Goal: Information Seeking & Learning: Learn about a topic

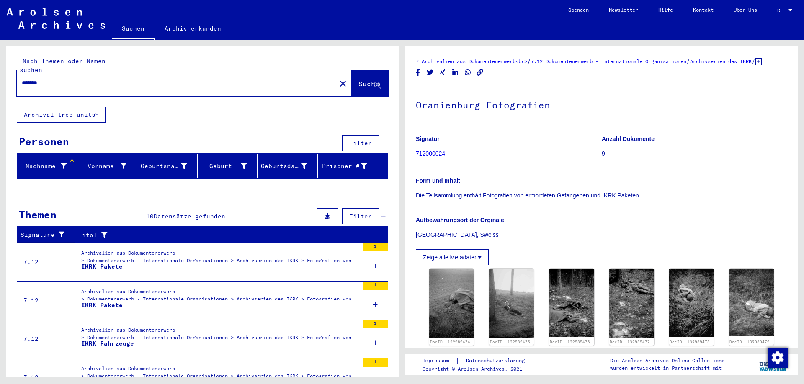
click at [446, 265] on button "Zeige alle Metadaten" at bounding box center [452, 258] width 73 height 16
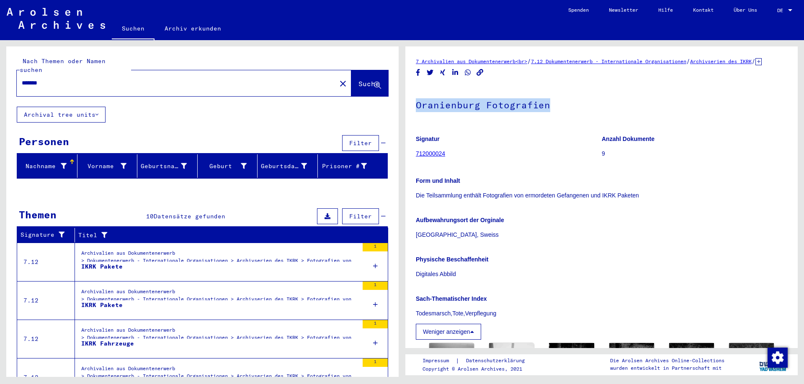
drag, startPoint x: 417, startPoint y: 116, endPoint x: 550, endPoint y: 112, distance: 133.2
click at [550, 112] on h1 "Oranienburg Fotografien" at bounding box center [601, 104] width 371 height 37
copy h1 "Oranienburg Fotografien"
click at [418, 116] on h1 "Oranienburg Fotografien" at bounding box center [601, 104] width 371 height 37
drag, startPoint x: 418, startPoint y: 116, endPoint x: 533, endPoint y: 327, distance: 240.1
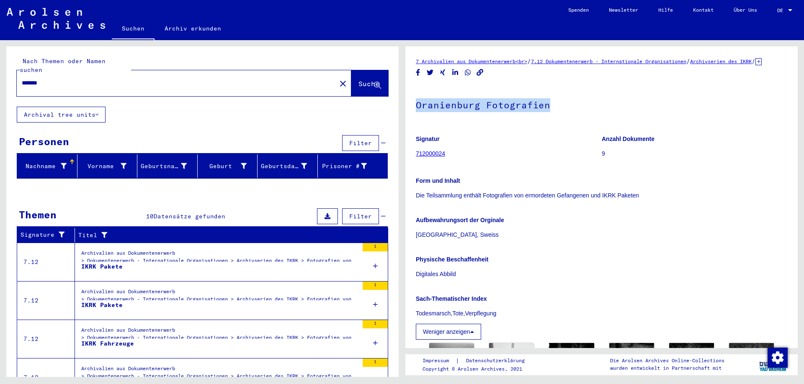
click at [533, 327] on div "Oranienburg Fotografien Signatur 712000024 Anzahl Dokumente 9 Form und Inhalt D…" at bounding box center [601, 213] width 371 height 254
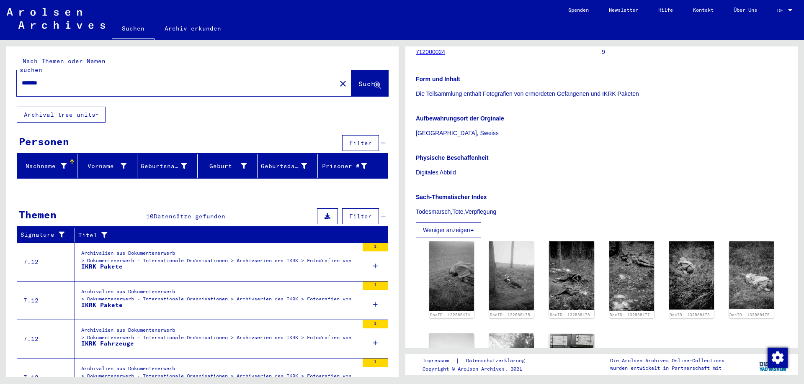
copy div "Oranienburg Fotografien Signatur 712000024 Anzahl Dokumente 9 Form und Inhalt D…"
click at [448, 287] on img at bounding box center [451, 276] width 47 height 73
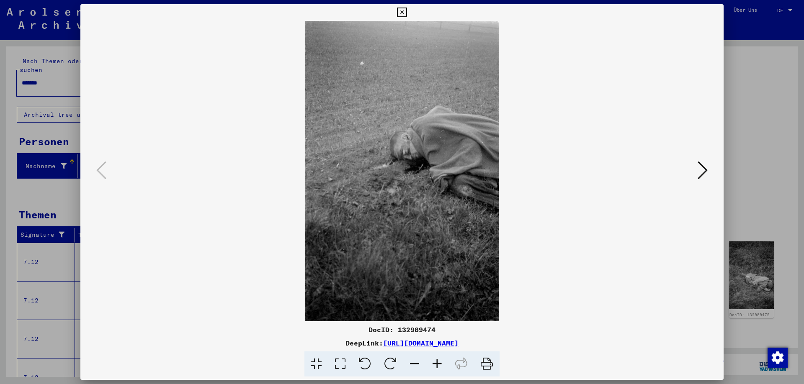
click at [706, 172] on icon at bounding box center [703, 170] width 10 height 20
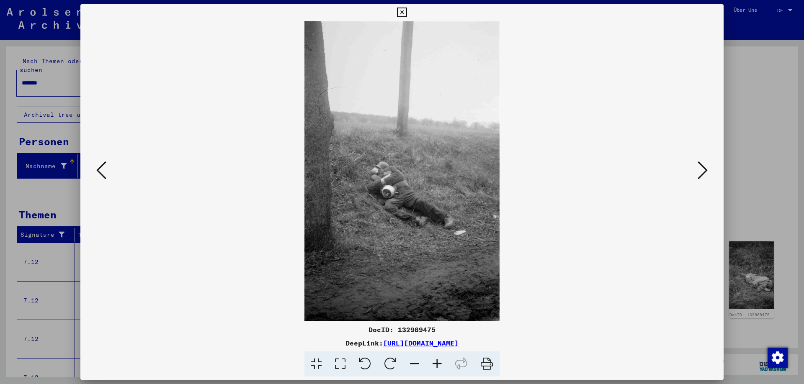
click at [702, 168] on icon at bounding box center [703, 170] width 10 height 20
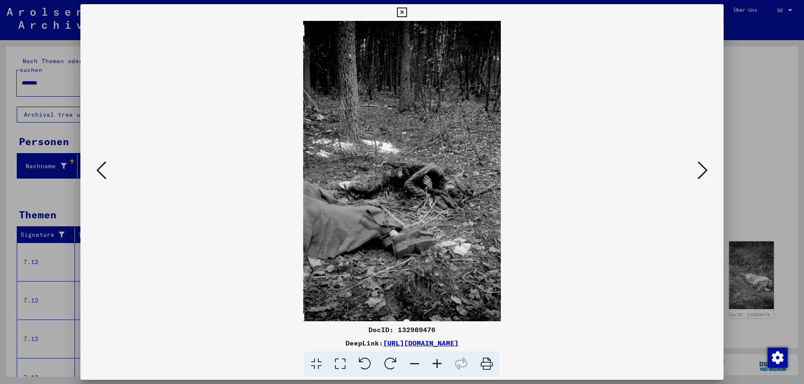
click at [702, 168] on icon at bounding box center [703, 170] width 10 height 20
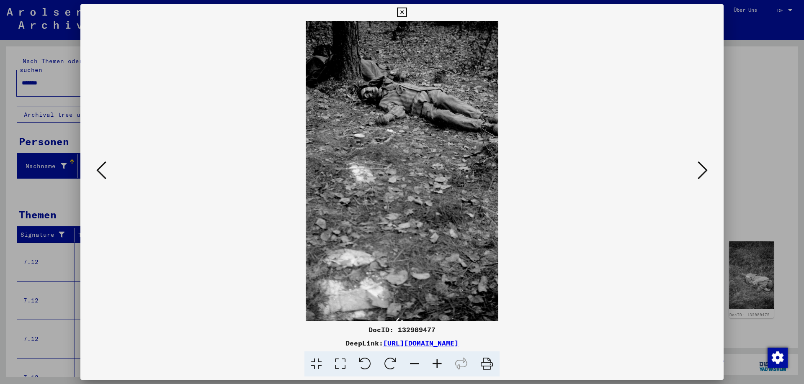
click at [703, 171] on icon at bounding box center [703, 170] width 10 height 20
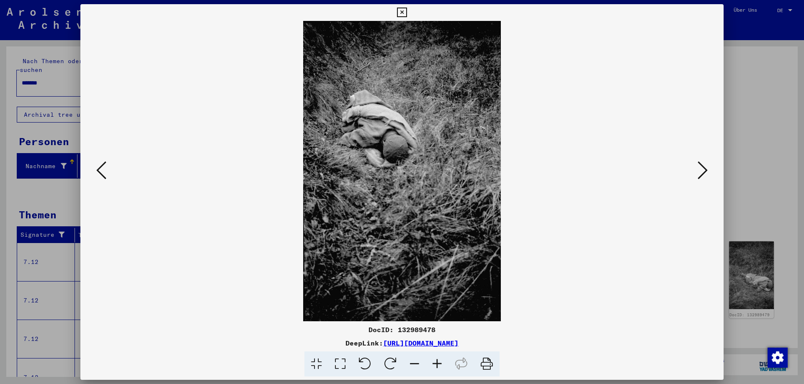
click at [699, 173] on icon at bounding box center [703, 170] width 10 height 20
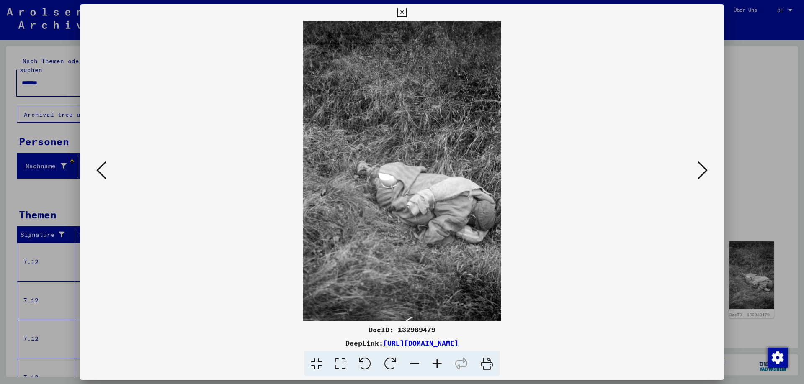
click at [706, 171] on icon at bounding box center [703, 170] width 10 height 20
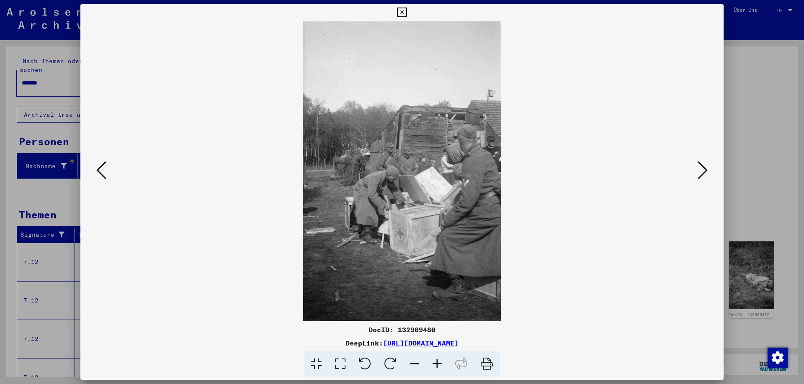
click at [702, 177] on icon at bounding box center [703, 170] width 10 height 20
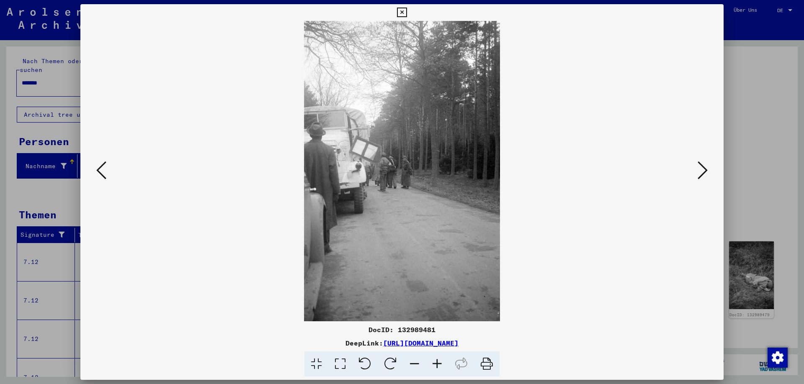
click at [702, 170] on icon at bounding box center [703, 170] width 10 height 20
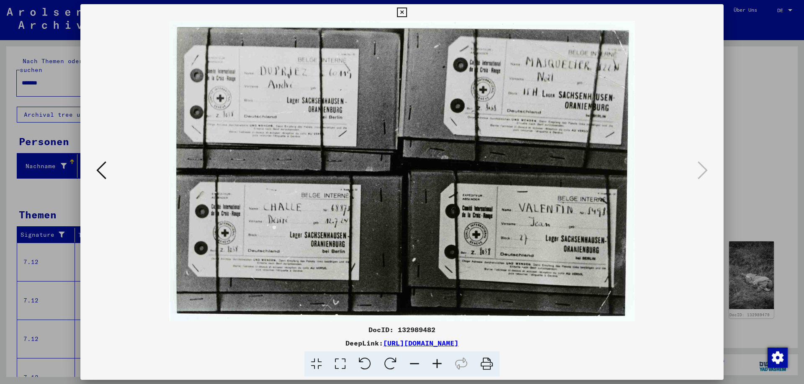
click at [407, 12] on icon at bounding box center [402, 13] width 10 height 10
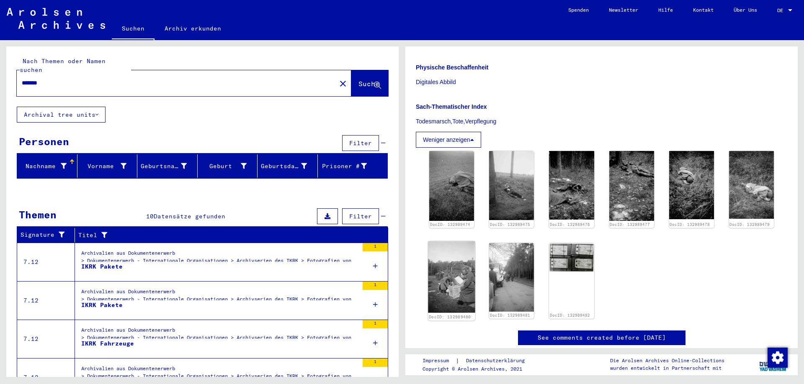
scroll to position [283, 0]
